Goal: Task Accomplishment & Management: Manage account settings

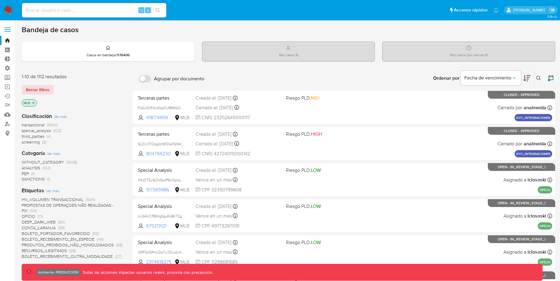
click at [33, 102] on icon "close-filter" at bounding box center [33, 103] width 2 height 2
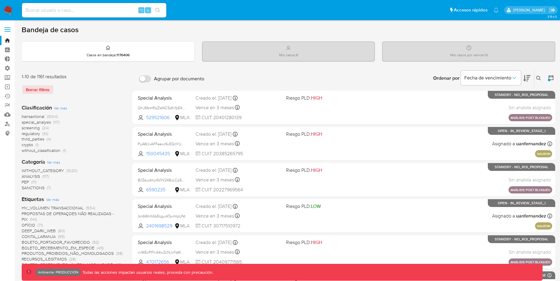
drag, startPoint x: 62, startPoint y: 115, endPoint x: 44, endPoint y: 116, distance: 17.2
click at [44, 116] on div "transactional (1004) special_analysis (117) screening (24) regulatory (10) thir…" at bounding box center [72, 134] width 101 height 40
click at [63, 123] on div "transactional (1004) special_analysis (117) screening (24) regulatory (10) thir…" at bounding box center [72, 134] width 101 height 40
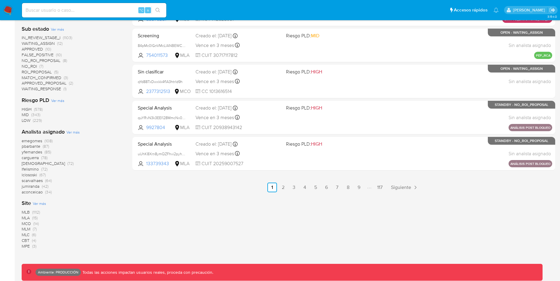
scroll to position [280, 0]
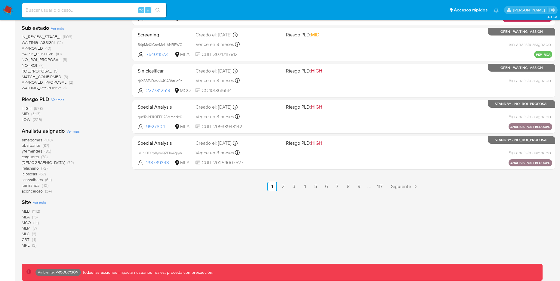
click at [31, 215] on span "MLA (15)" at bounding box center [30, 217] width 16 height 6
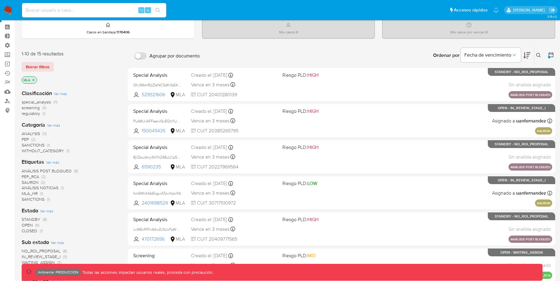
scroll to position [22, 0]
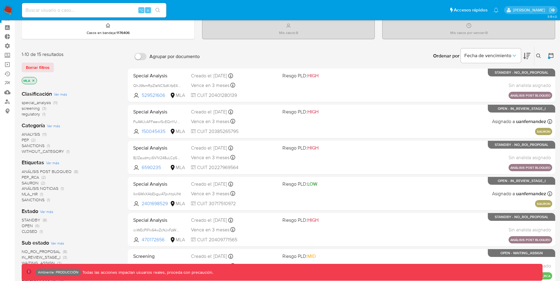
click at [31, 80] on p "MLA" at bounding box center [29, 80] width 15 height 7
click at [33, 79] on icon "close-filter" at bounding box center [34, 81] width 4 height 4
